Goal: Transaction & Acquisition: Purchase product/service

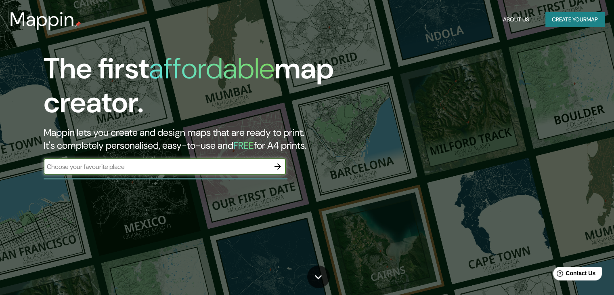
click at [112, 167] on input "text" at bounding box center [157, 166] width 226 height 9
type input "[GEOGRAPHIC_DATA]"
click at [276, 167] on icon "button" at bounding box center [278, 167] width 10 height 10
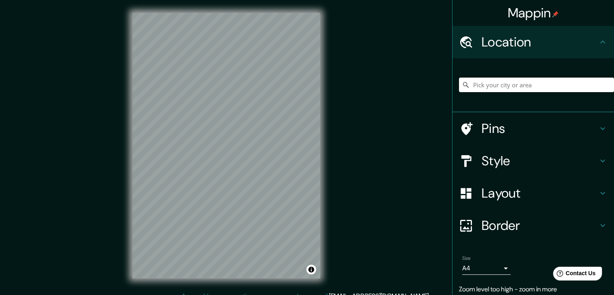
click at [205, 158] on div "Mappin Location Pins Style Layout Border Choose a border. Hint : you can make l…" at bounding box center [307, 152] width 614 height 304
drag, startPoint x: 118, startPoint y: 214, endPoint x: 328, endPoint y: 269, distance: 217.4
click at [328, 269] on div "© Mapbox © OpenStreetMap Improve this map" at bounding box center [227, 145] width 214 height 291
click at [519, 162] on h4 "Style" at bounding box center [540, 161] width 116 height 16
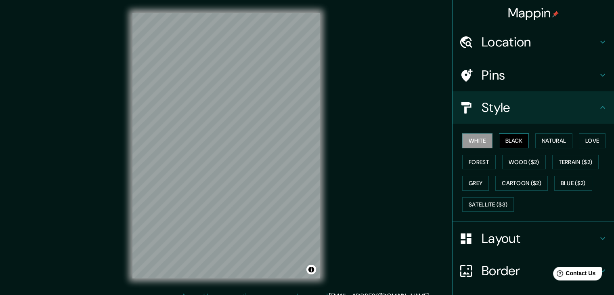
click at [510, 141] on button "Black" at bounding box center [514, 140] width 30 height 15
click at [561, 143] on button "Natural" at bounding box center [554, 140] width 37 height 15
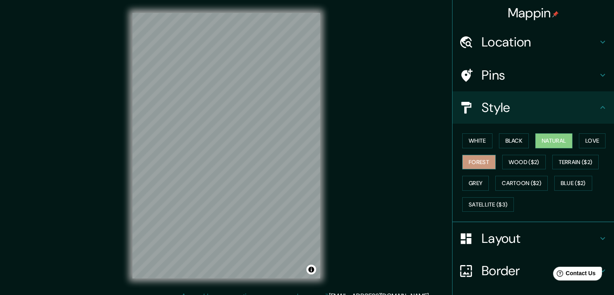
click at [470, 159] on button "Forest" at bounding box center [479, 162] width 34 height 15
click at [551, 141] on button "Natural" at bounding box center [554, 140] width 37 height 15
click at [195, 278] on div "© Mapbox © OpenStreetMap Improve this map" at bounding box center [227, 145] width 214 height 291
click at [230, 153] on div at bounding box center [231, 154] width 6 height 6
click at [529, 36] on h4 "Location" at bounding box center [540, 42] width 116 height 16
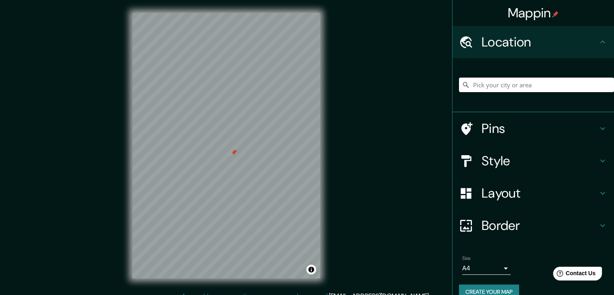
click at [497, 93] on div at bounding box center [536, 85] width 155 height 40
click at [497, 87] on input "Pick your city or area" at bounding box center [536, 85] width 155 height 15
click at [479, 87] on input "Pick your city or area" at bounding box center [536, 85] width 155 height 15
click at [557, 123] on h4 "Pins" at bounding box center [540, 128] width 116 height 16
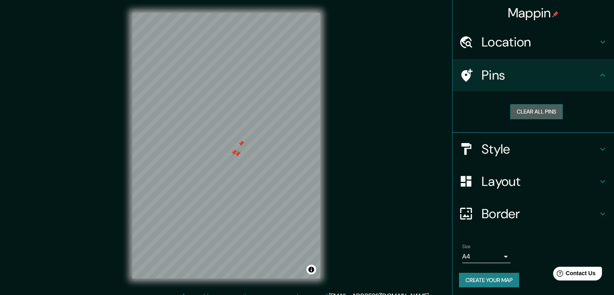
click at [542, 117] on button "Clear all pins" at bounding box center [536, 111] width 53 height 15
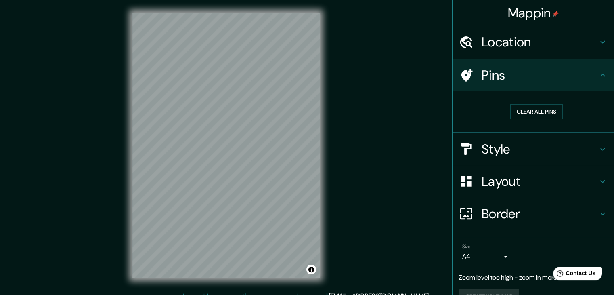
click at [131, 176] on div "© Mapbox © OpenStreetMap Improve this map" at bounding box center [227, 145] width 214 height 291
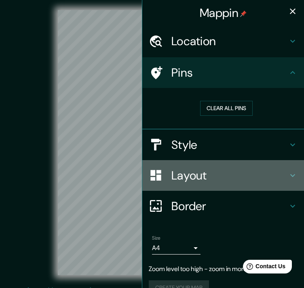
click at [193, 179] on h4 "Layout" at bounding box center [229, 175] width 116 height 15
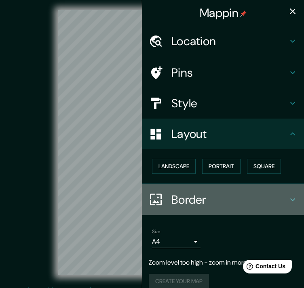
click at [171, 197] on h4 "Border" at bounding box center [229, 200] width 116 height 15
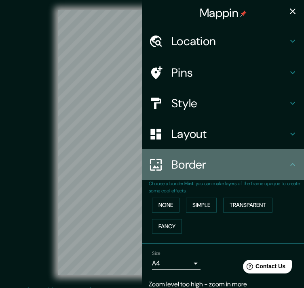
click at [181, 171] on h4 "Border" at bounding box center [229, 165] width 116 height 15
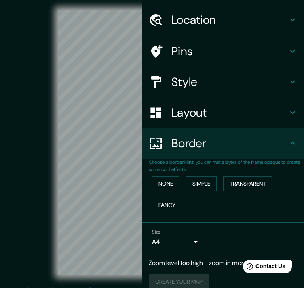
scroll to position [31, 0]
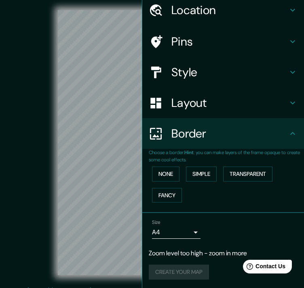
click at [167, 275] on div "Create your map" at bounding box center [223, 272] width 149 height 15
click at [181, 65] on h4 "Style" at bounding box center [229, 72] width 116 height 15
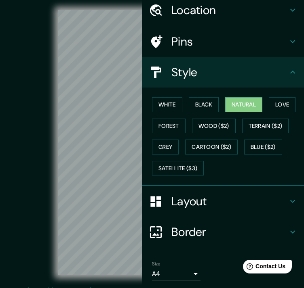
click at [194, 199] on h4 "Layout" at bounding box center [229, 201] width 116 height 15
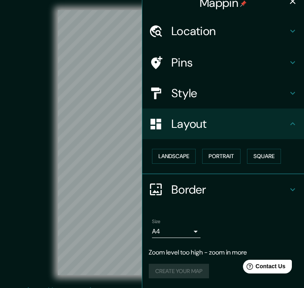
scroll to position [9, 0]
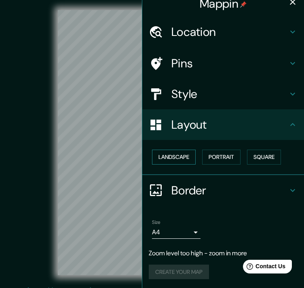
click at [174, 156] on button "Landscape" at bounding box center [174, 157] width 44 height 15
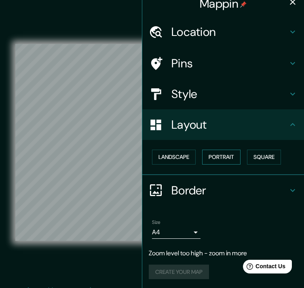
click at [203, 158] on button "Portrait" at bounding box center [221, 157] width 38 height 15
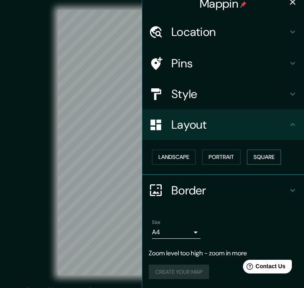
click at [267, 158] on button "Square" at bounding box center [264, 157] width 34 height 15
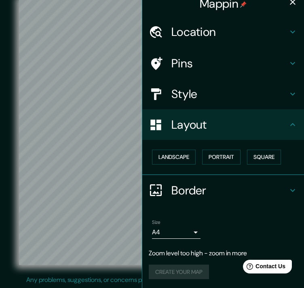
scroll to position [15, 0]
click at [175, 160] on button "Landscape" at bounding box center [174, 157] width 44 height 15
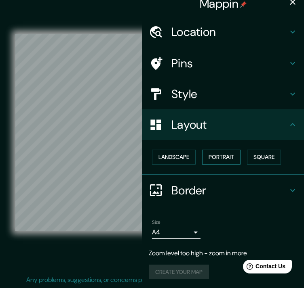
click at [221, 157] on button "Portrait" at bounding box center [221, 157] width 38 height 15
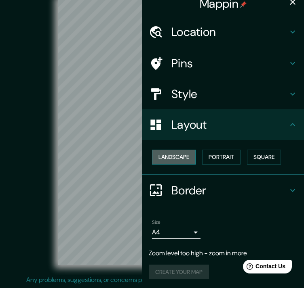
click at [175, 156] on button "Landscape" at bounding box center [174, 157] width 44 height 15
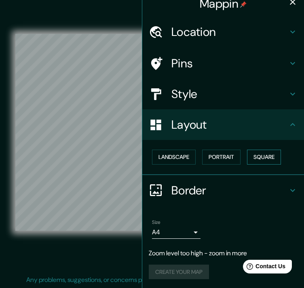
click at [266, 151] on button "Square" at bounding box center [264, 157] width 34 height 15
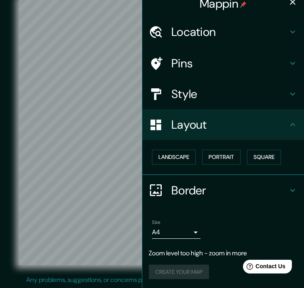
click at [201, 187] on h4 "Border" at bounding box center [229, 190] width 116 height 15
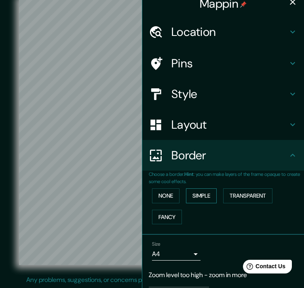
click at [202, 195] on button "Simple" at bounding box center [201, 196] width 31 height 15
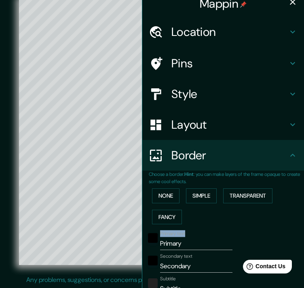
drag, startPoint x: 216, startPoint y: 235, endPoint x: 210, endPoint y: 203, distance: 32.1
click at [210, 203] on div "Choose a border. Hint : you can make layers of the frame opaque to create some …" at bounding box center [226, 273] width 155 height 204
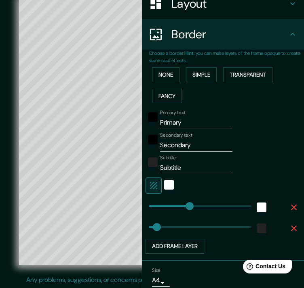
click at [282, 145] on div "Secondary text Secondary" at bounding box center [224, 141] width 158 height 19
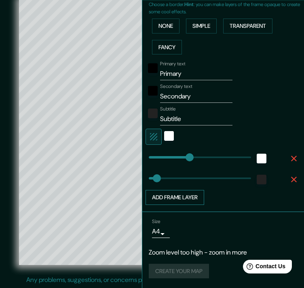
click at [166, 195] on button "Add frame layer" at bounding box center [174, 197] width 59 height 15
type input "263"
type input "53"
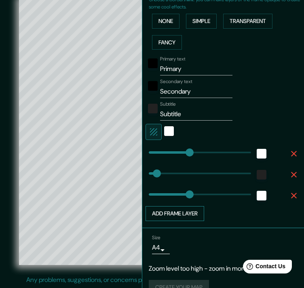
type input "263"
click at [292, 194] on icon "button" at bounding box center [294, 196] width 10 height 10
type input "263"
type input "53"
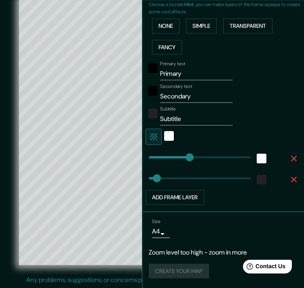
click at [199, 248] on p "Zoom level too high - zoom in more" at bounding box center [223, 253] width 149 height 10
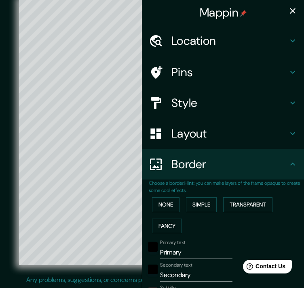
scroll to position [0, 0]
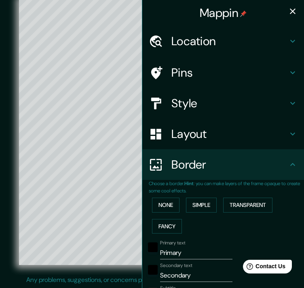
click at [192, 68] on h4 "Pins" at bounding box center [229, 72] width 116 height 15
type input "263"
type input "53"
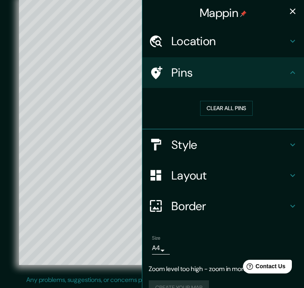
click at [192, 68] on h4 "Pins" at bounding box center [229, 72] width 116 height 15
click at [192, 60] on div "Pins" at bounding box center [223, 72] width 162 height 31
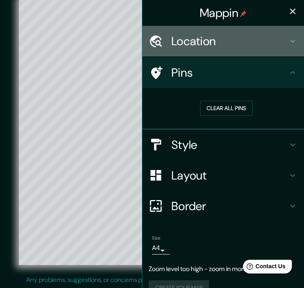
click at [200, 37] on h4 "Location" at bounding box center [229, 41] width 116 height 15
type input "263"
type input "53"
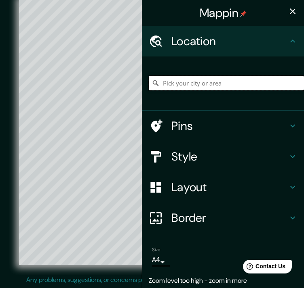
click at [195, 81] on input "Pick your city or area" at bounding box center [226, 83] width 155 height 15
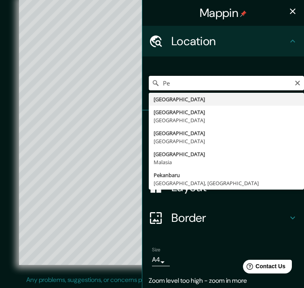
type input "P"
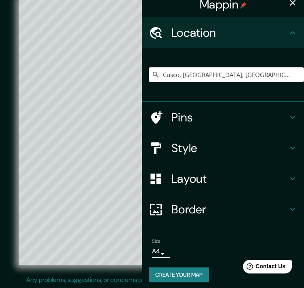
scroll to position [12, 0]
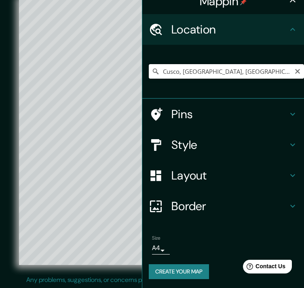
click at [213, 74] on input "Cusco, [GEOGRAPHIC_DATA], [GEOGRAPHIC_DATA]" at bounding box center [226, 71] width 155 height 15
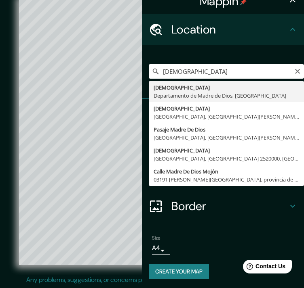
type input "[DEMOGRAPHIC_DATA], Departamento de [DEMOGRAPHIC_DATA], [GEOGRAPHIC_DATA]"
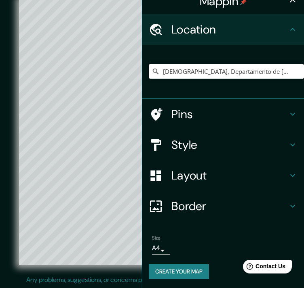
scroll to position [0, 0]
